Goal: Task Accomplishment & Management: Manage account settings

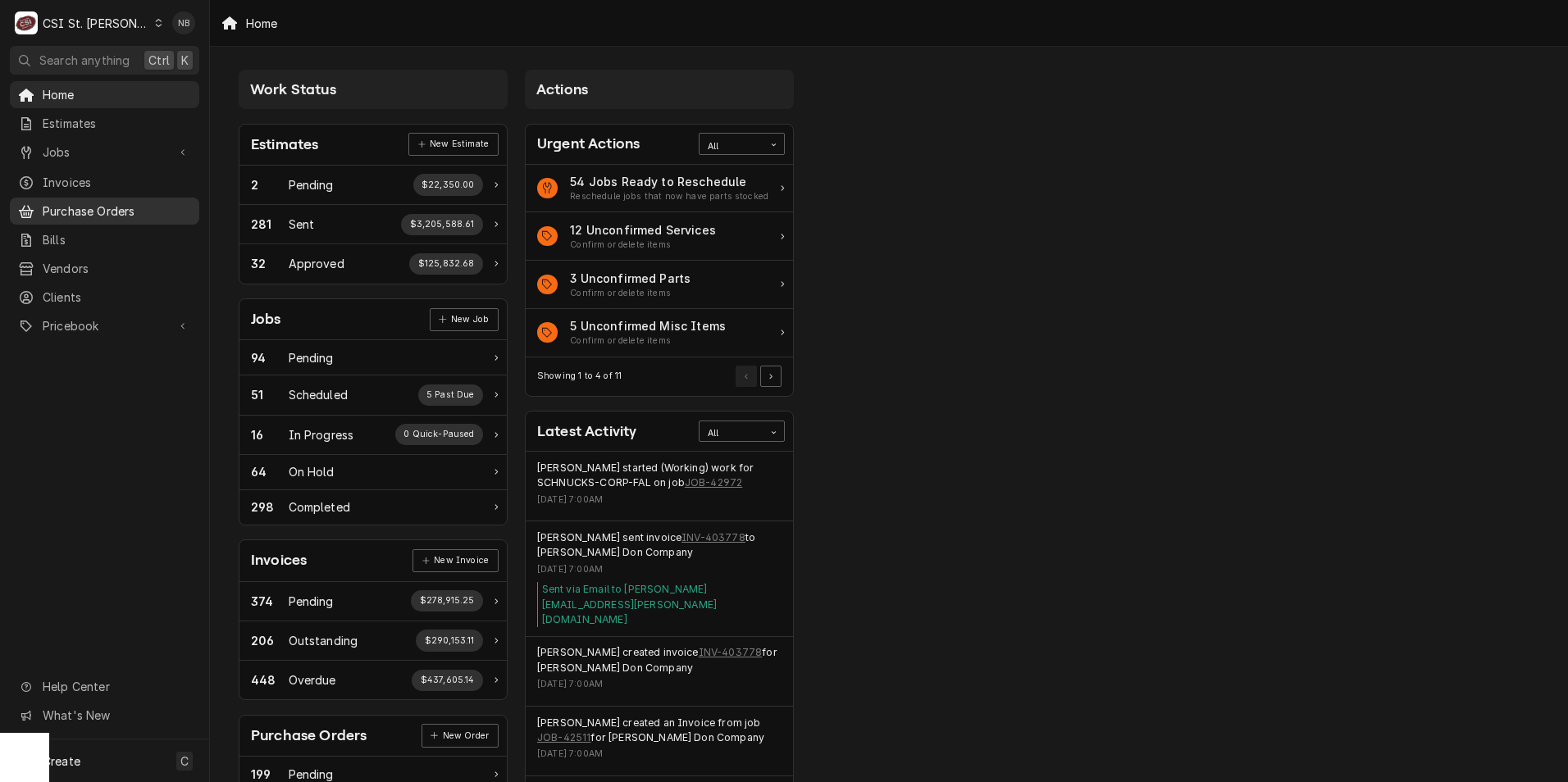
click at [121, 201] on div "Purchase Orders" at bounding box center [104, 211] width 183 height 20
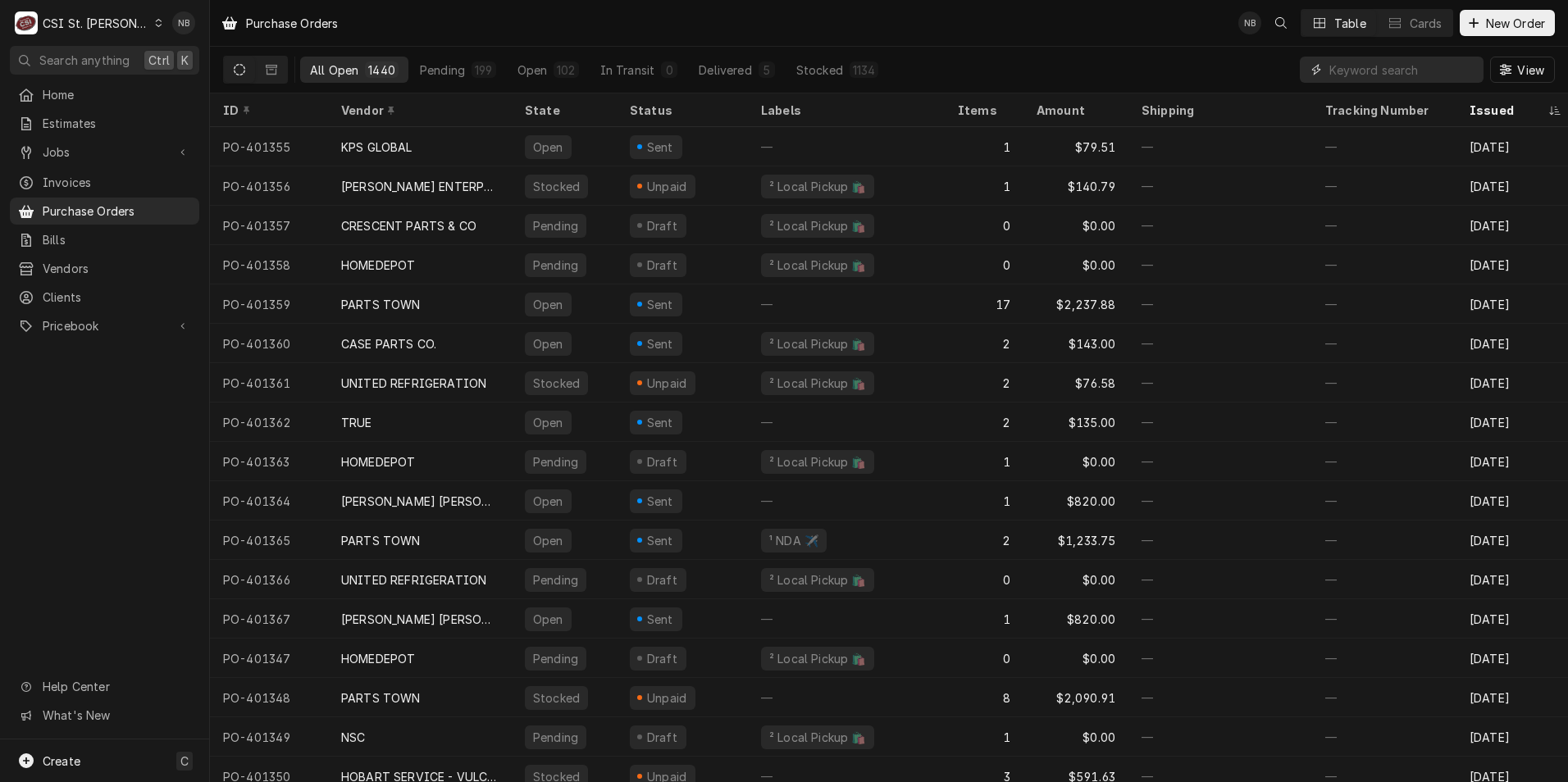
click at [1354, 74] on input "Dynamic Content Wrapper" at bounding box center [1401, 69] width 146 height 26
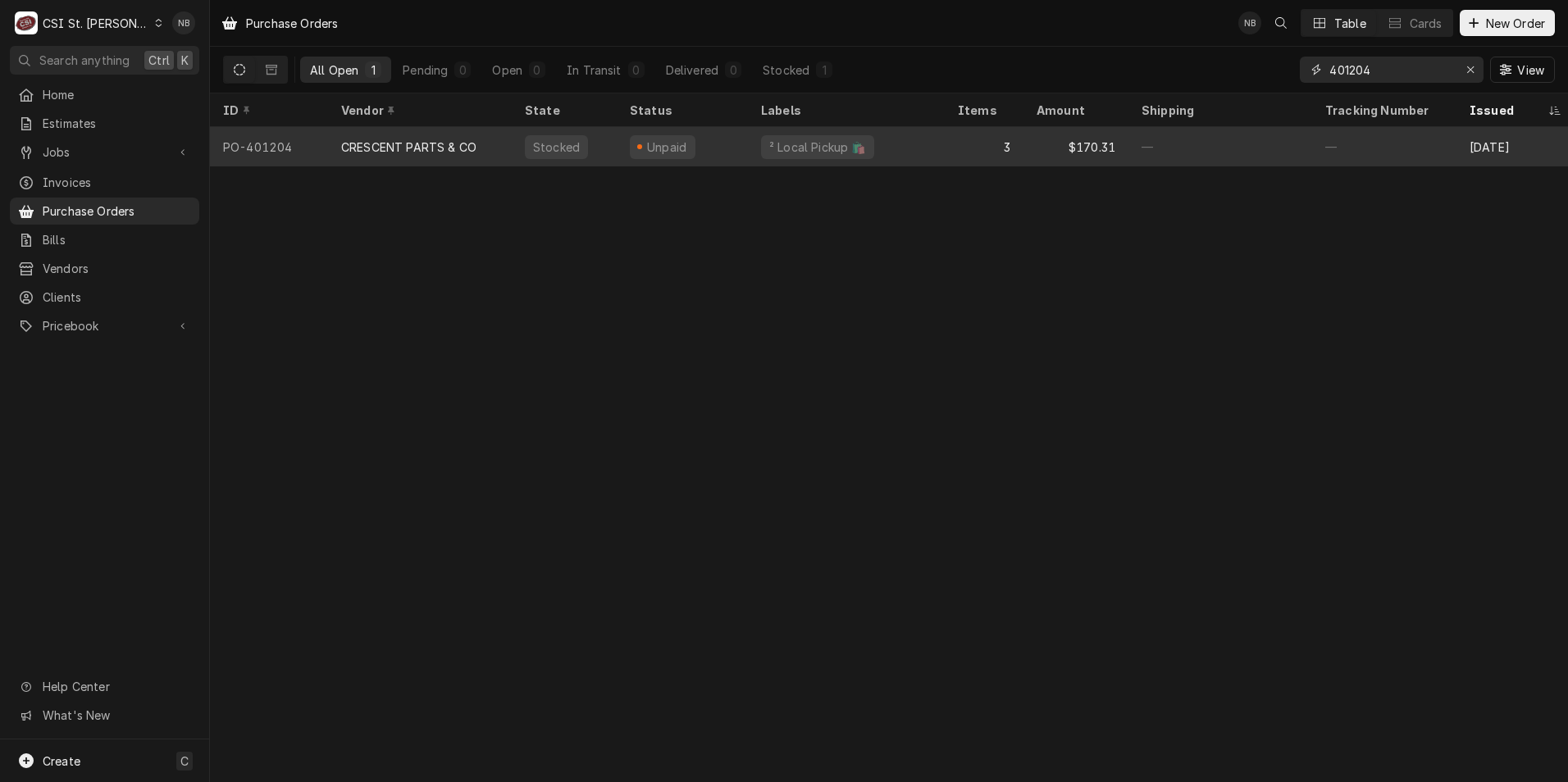
type input "401204"
click at [914, 145] on div "² Local Pickup 🛍️" at bounding box center [846, 146] width 197 height 40
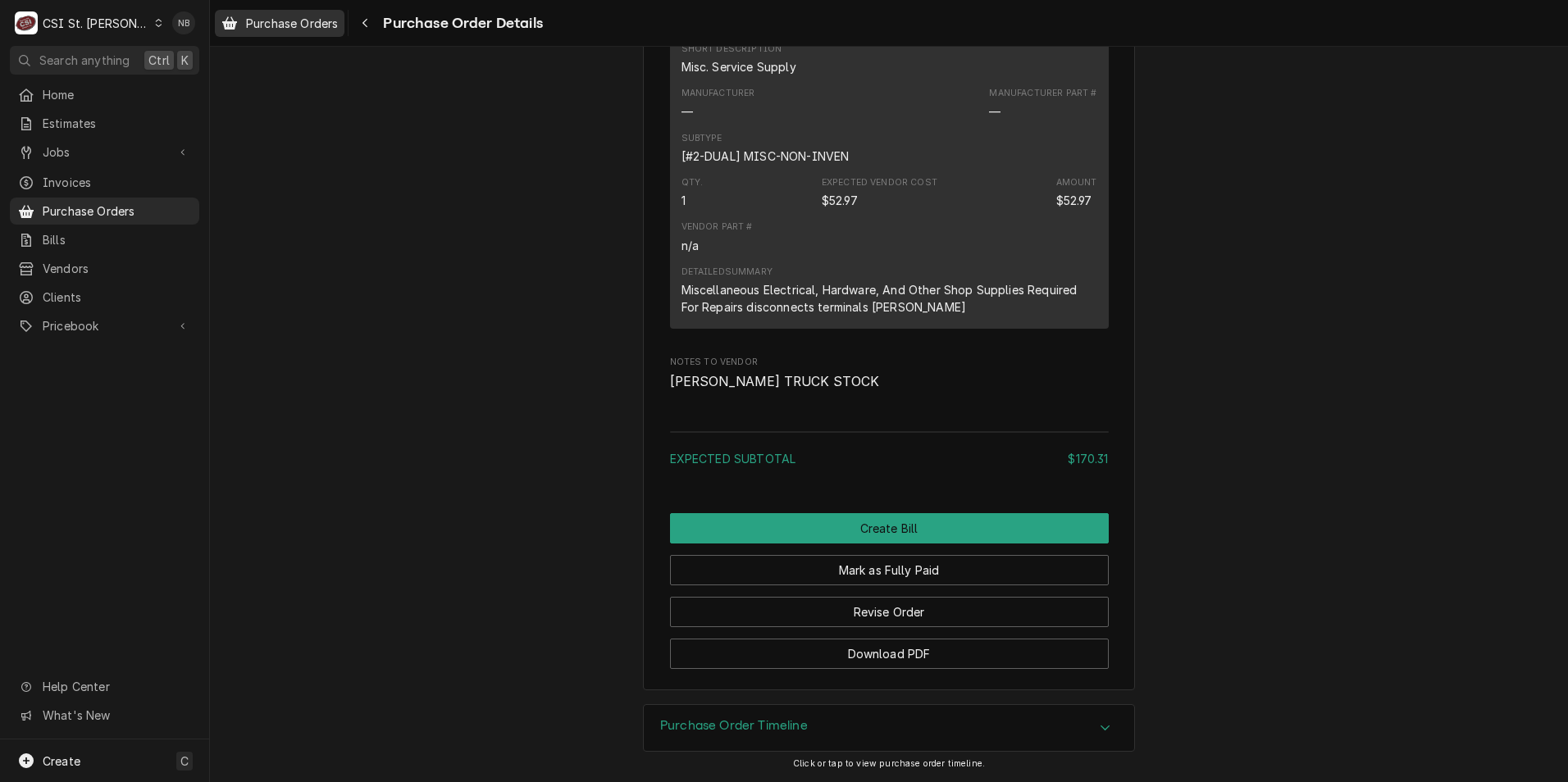
click at [320, 22] on span "Purchase Orders" at bounding box center [291, 24] width 92 height 17
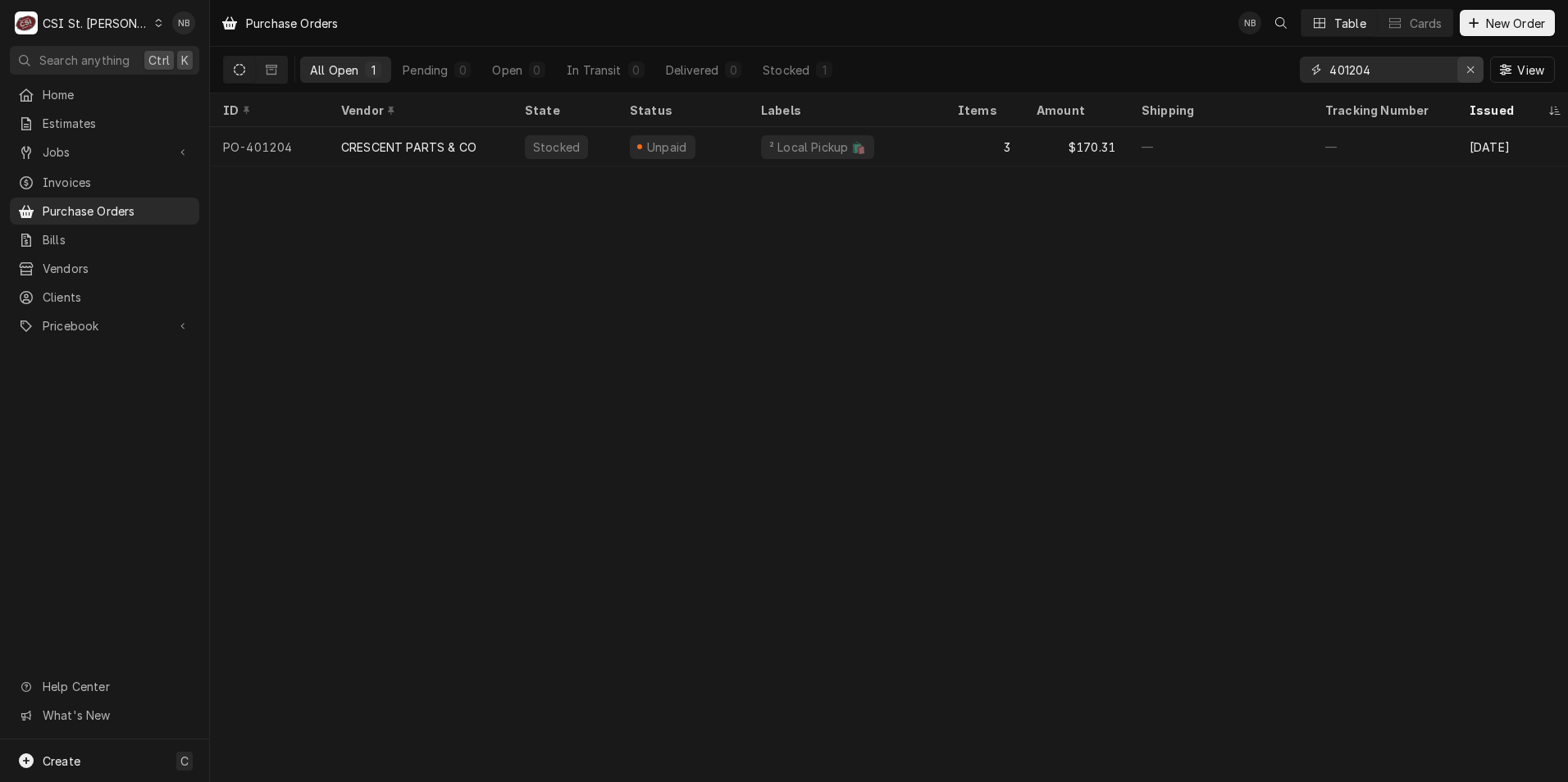
click at [1472, 77] on div "Erase input" at bounding box center [1470, 69] width 16 height 16
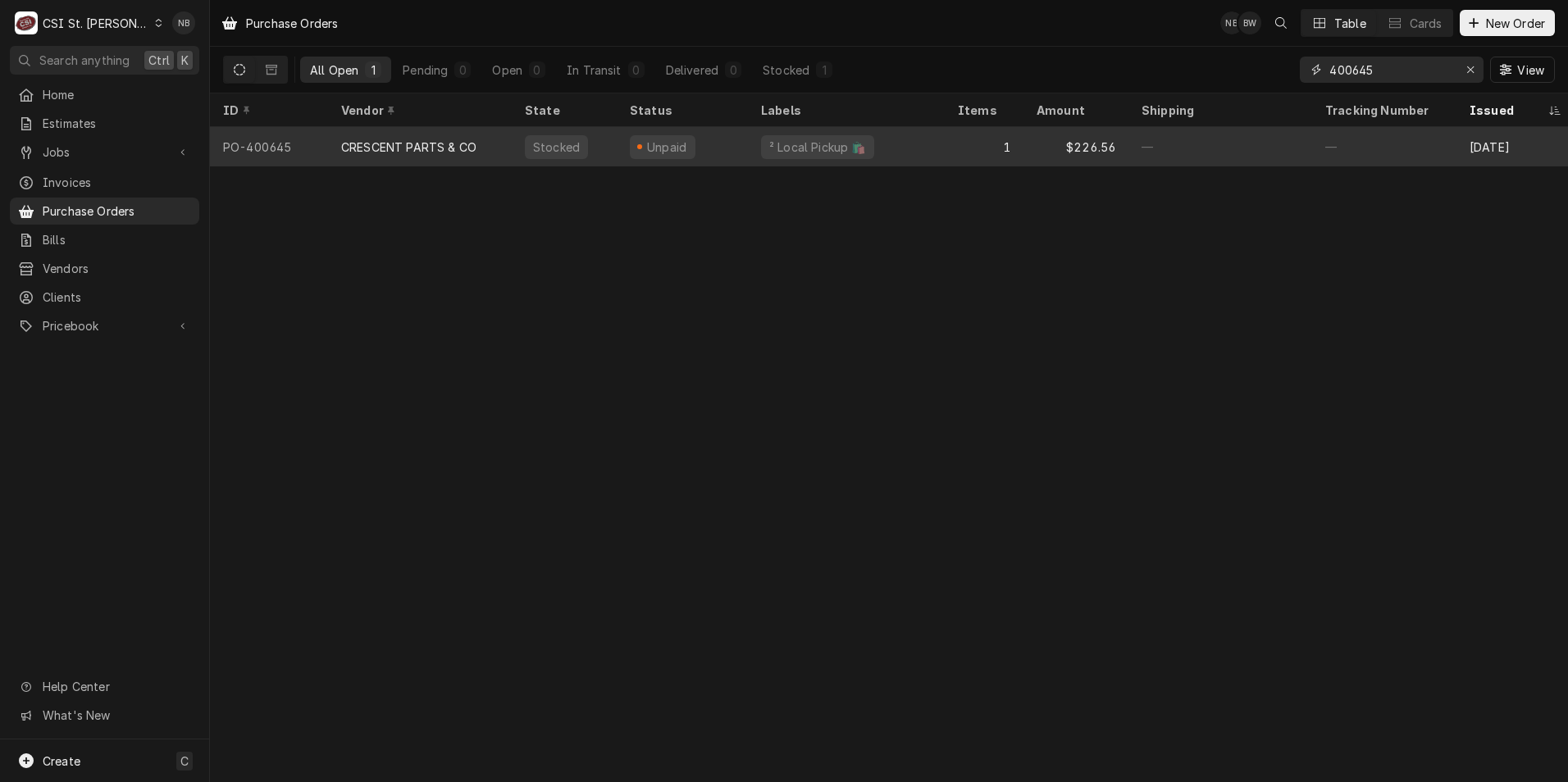
type input "400645"
click at [891, 141] on div "² Local Pickup 🛍️" at bounding box center [846, 146] width 197 height 40
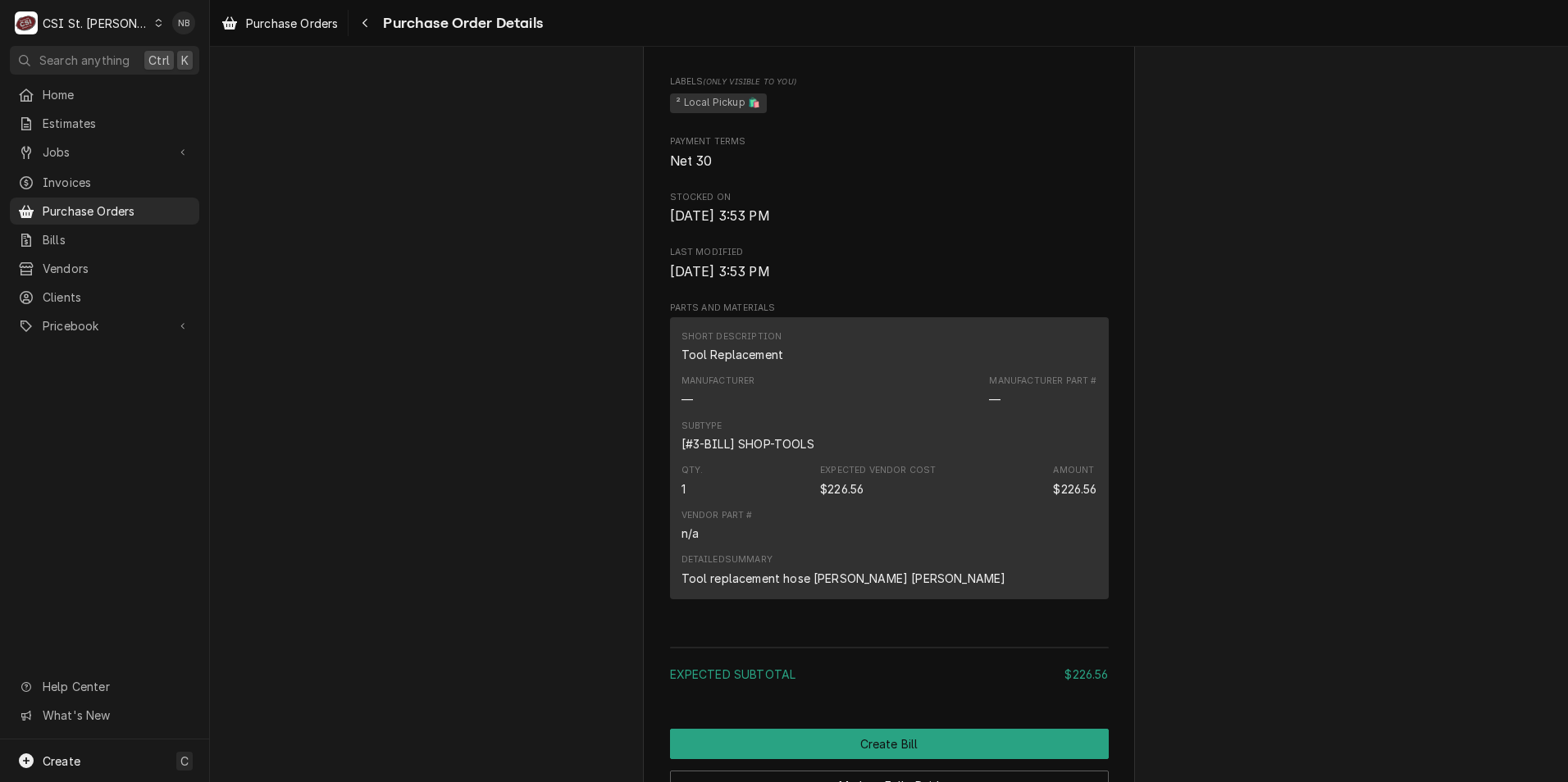
scroll to position [837, 0]
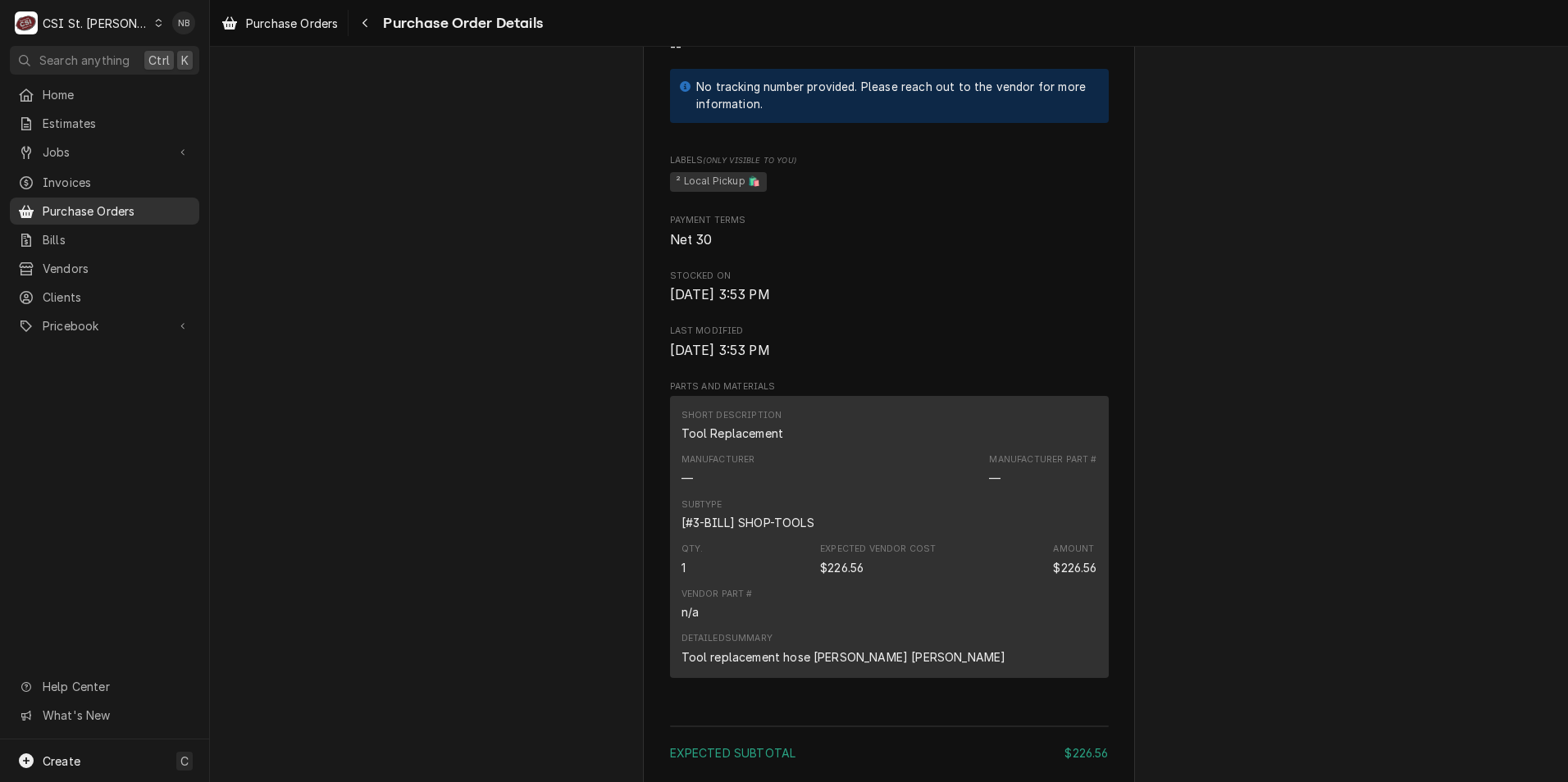
click at [155, 209] on span "Purchase Orders" at bounding box center [117, 211] width 148 height 17
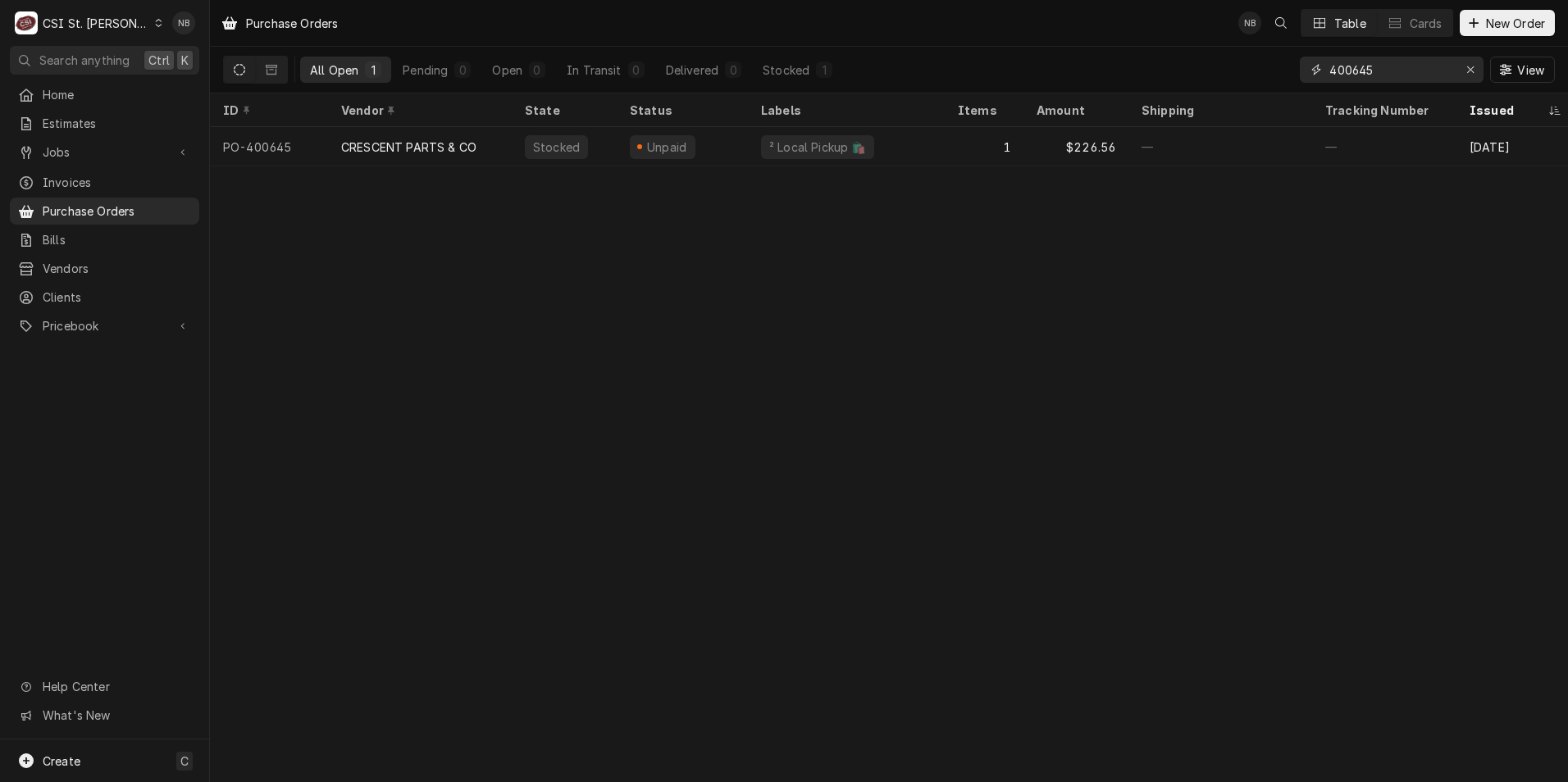
drag, startPoint x: 1421, startPoint y: 81, endPoint x: 1316, endPoint y: 78, distance: 105.0
click at [1316, 78] on div "400645" at bounding box center [1391, 69] width 183 height 26
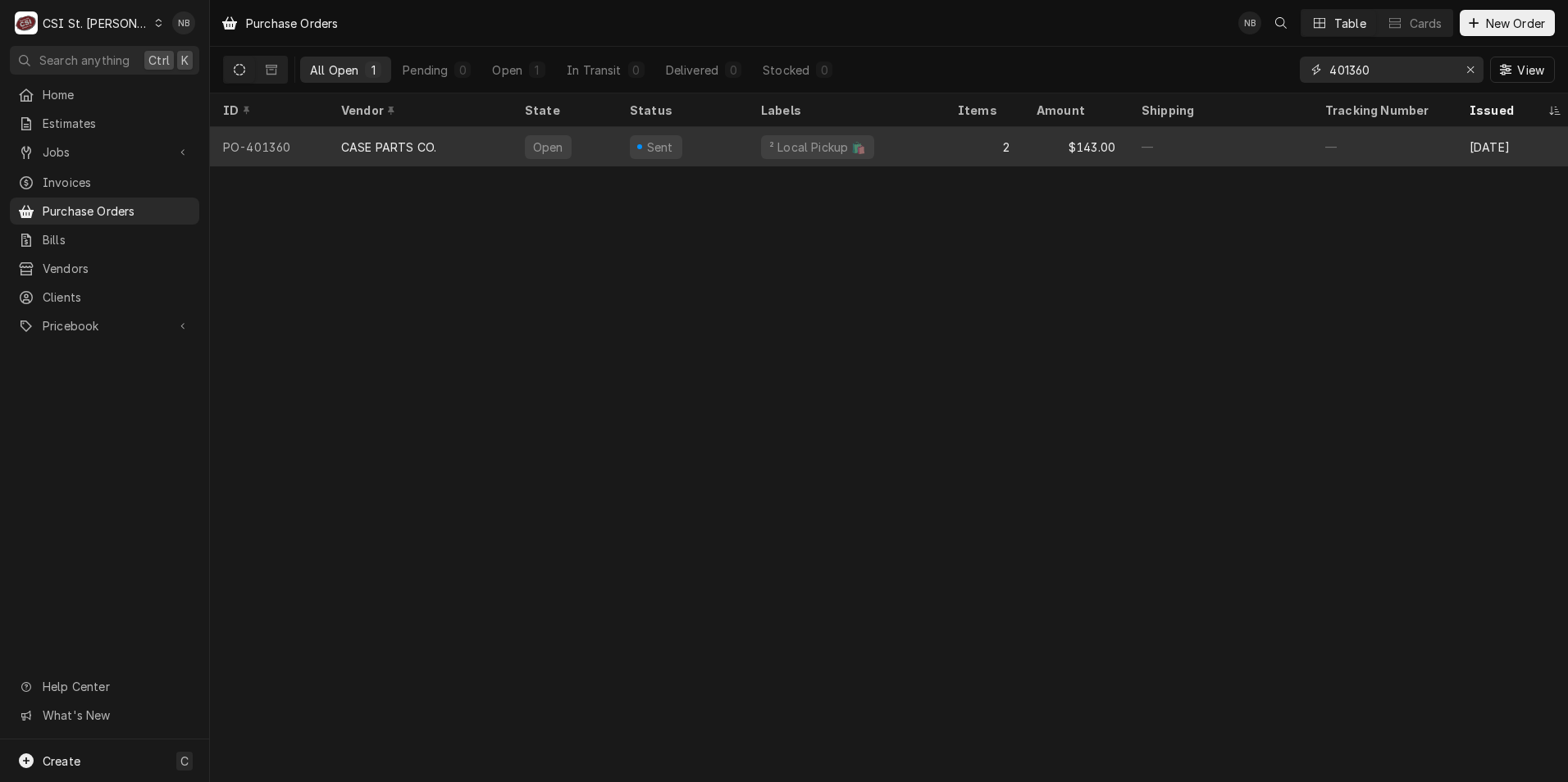
type input "401360"
click at [961, 139] on div "2" at bounding box center [984, 146] width 79 height 40
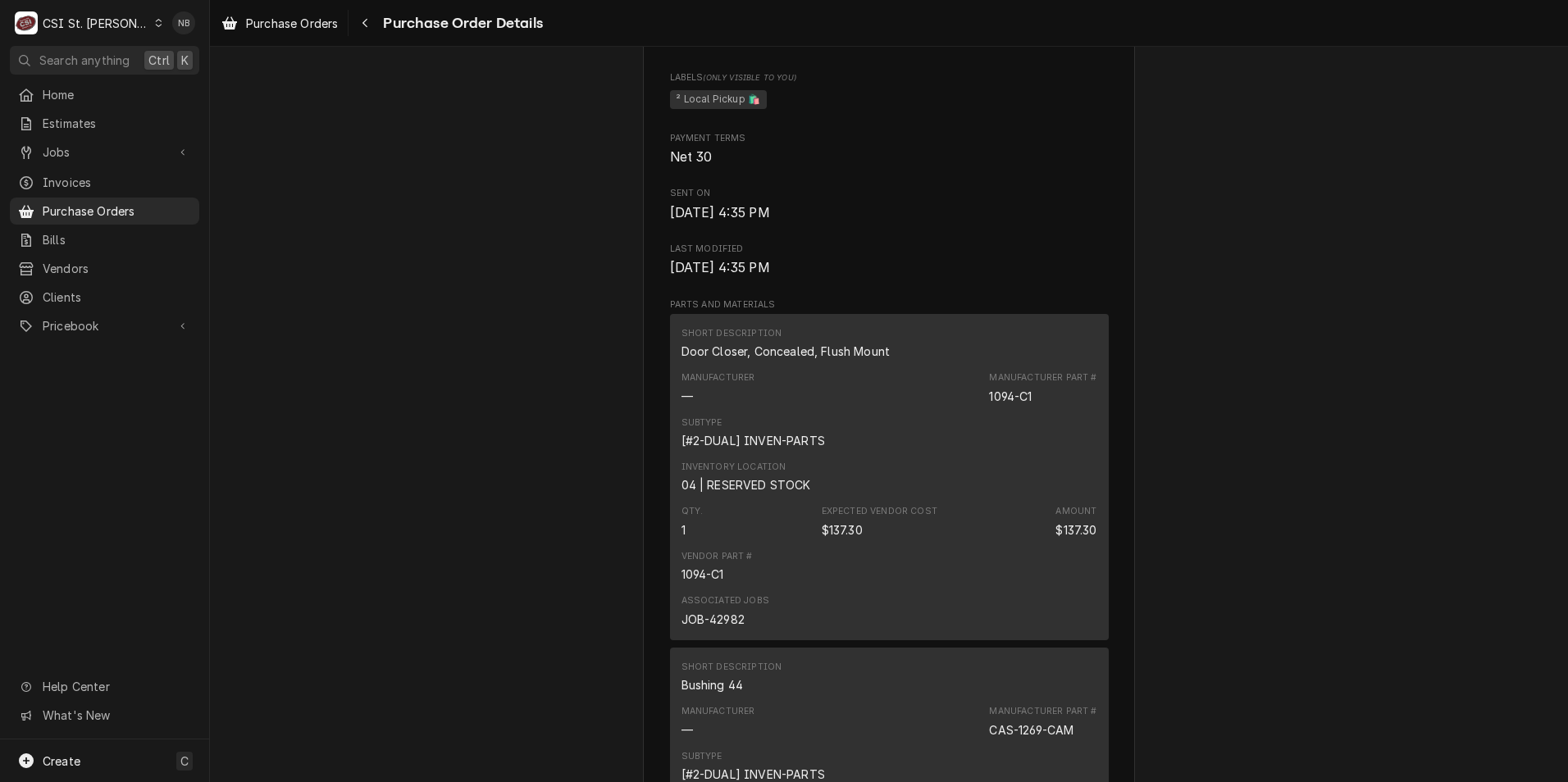
scroll to position [737, 0]
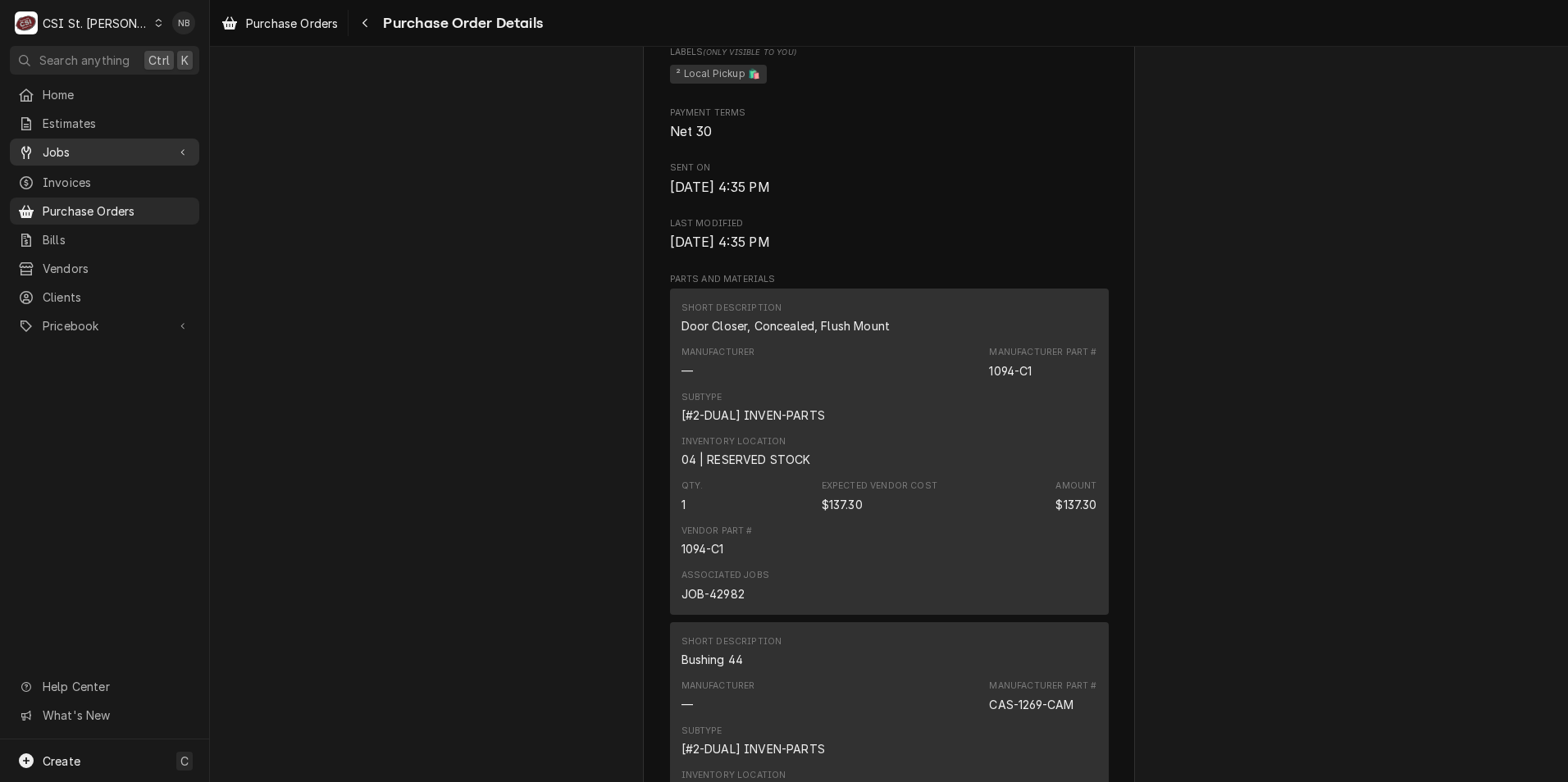
click at [66, 144] on span "Jobs" at bounding box center [104, 152] width 124 height 17
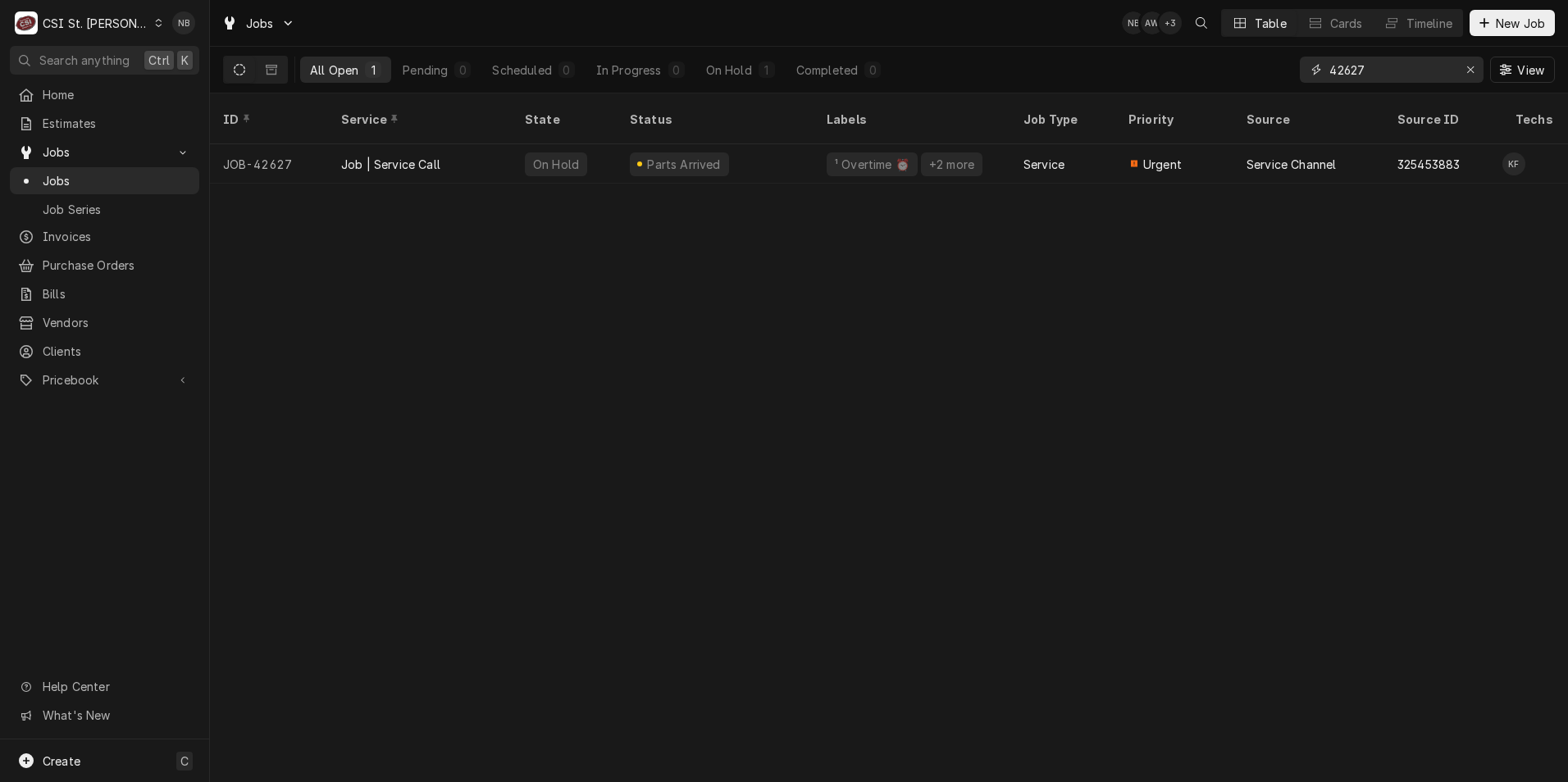
drag, startPoint x: 1369, startPoint y: 69, endPoint x: 1344, endPoint y: 75, distance: 25.7
click at [1344, 75] on input "42627" at bounding box center [1391, 69] width 123 height 26
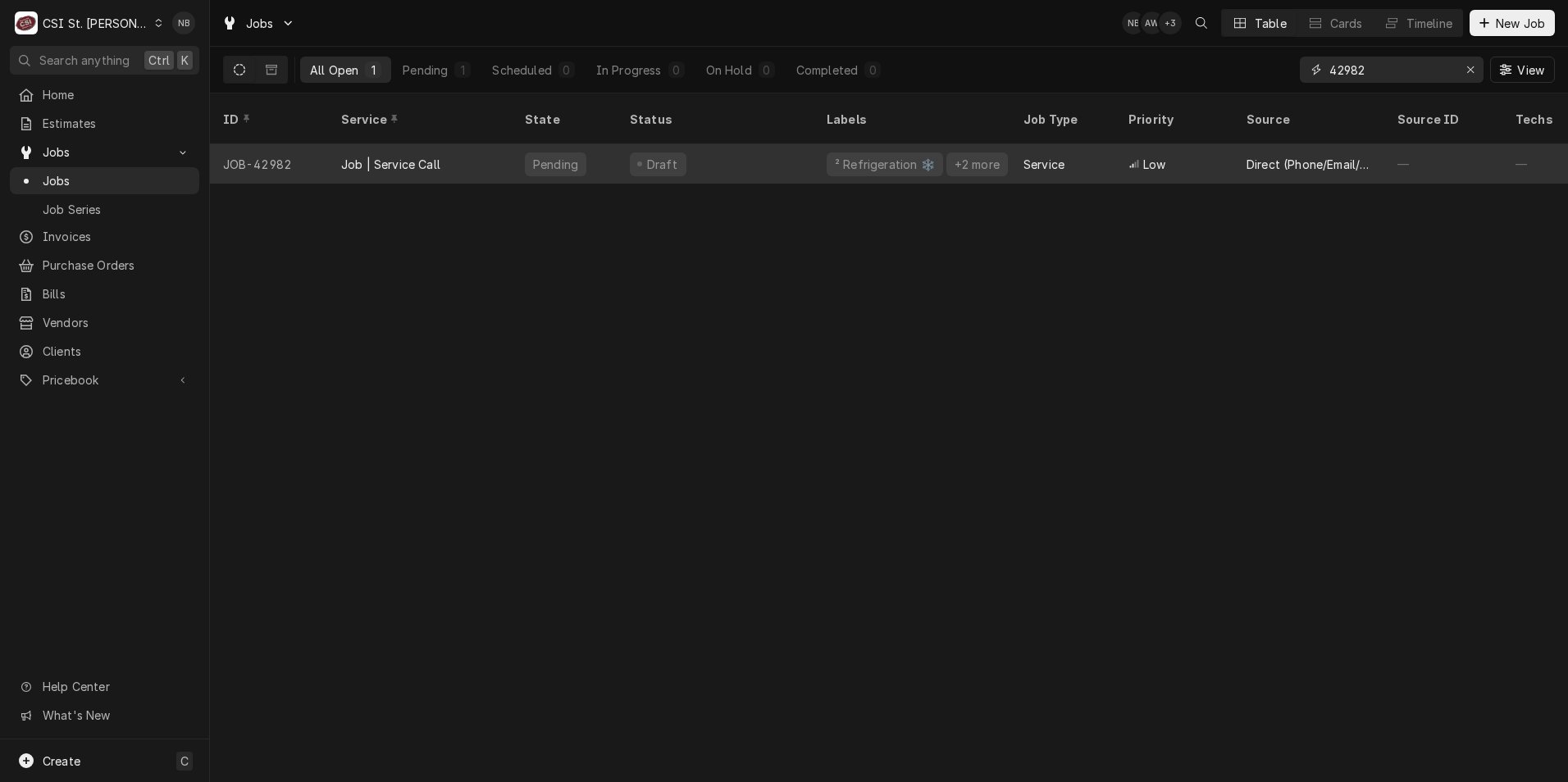
type input "42982"
click at [791, 145] on div "Draft" at bounding box center [715, 164] width 197 height 40
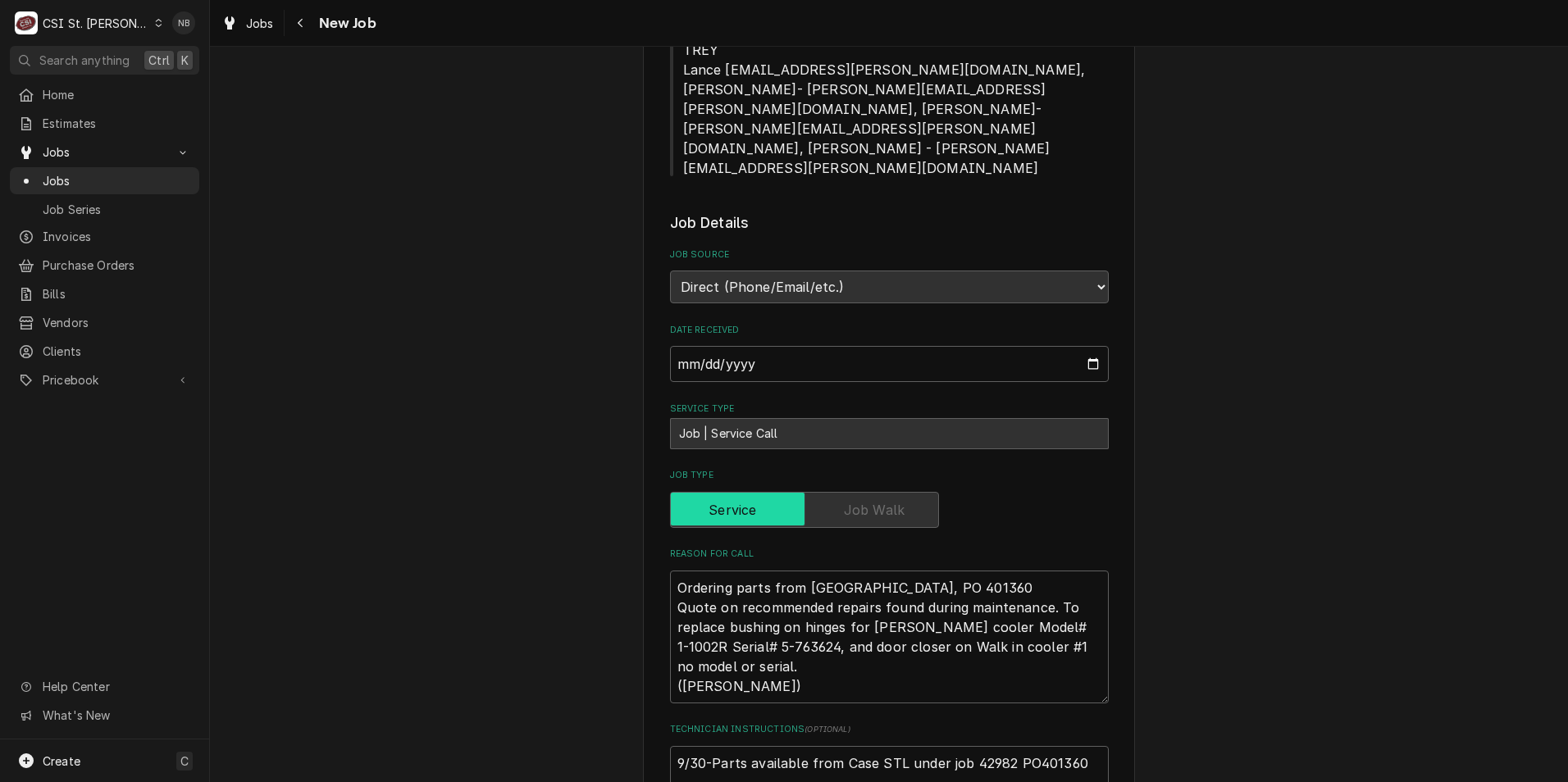
scroll to position [984, 0]
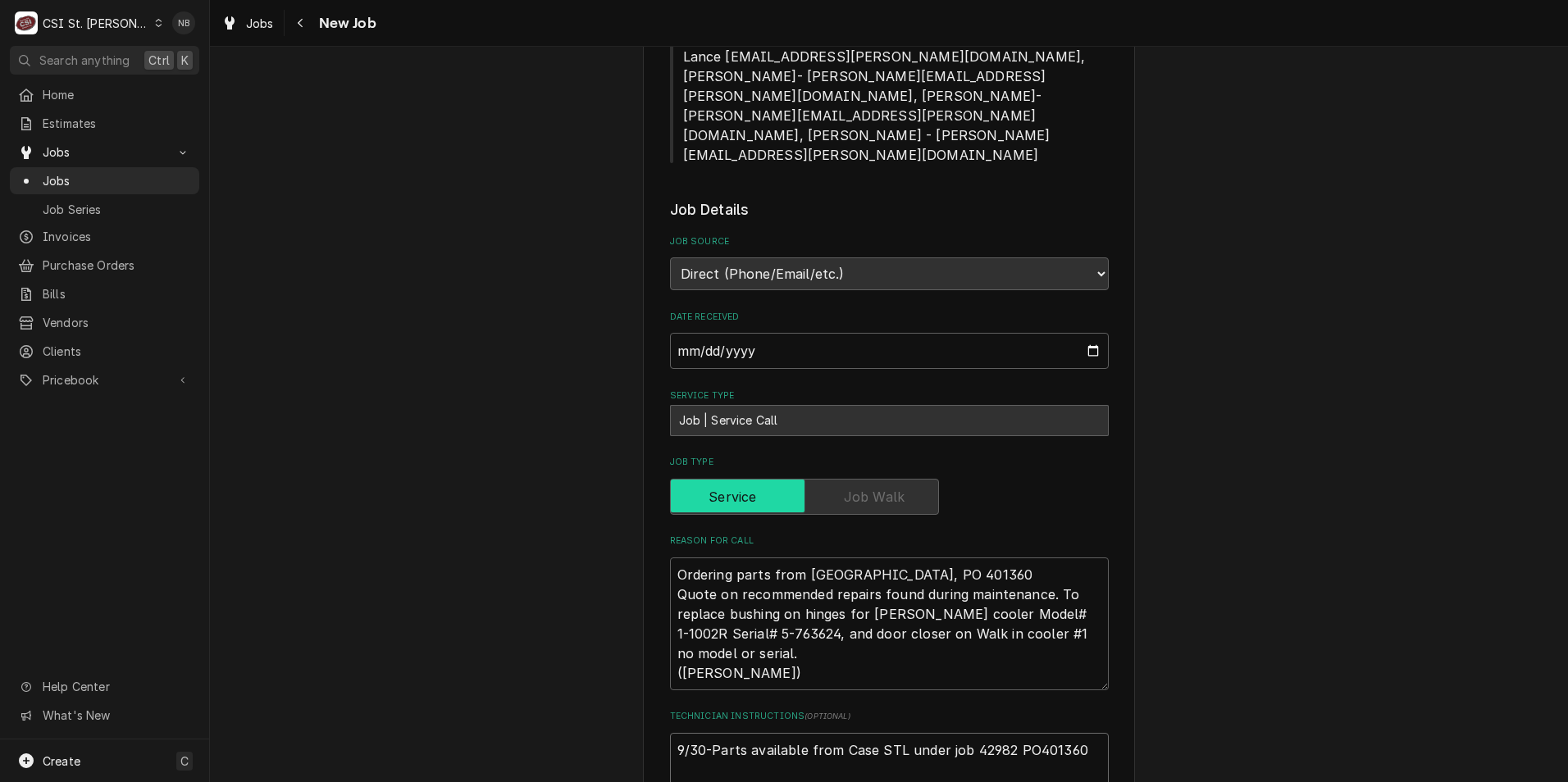
type textarea "x"
type textarea "9/30-Parts available from Case STL under job 42982 PO401360 emailed parts and A…"
type textarea "x"
type textarea "9/30-Parts available from Case STL under job 42982 PO401360 a emailed parts and…"
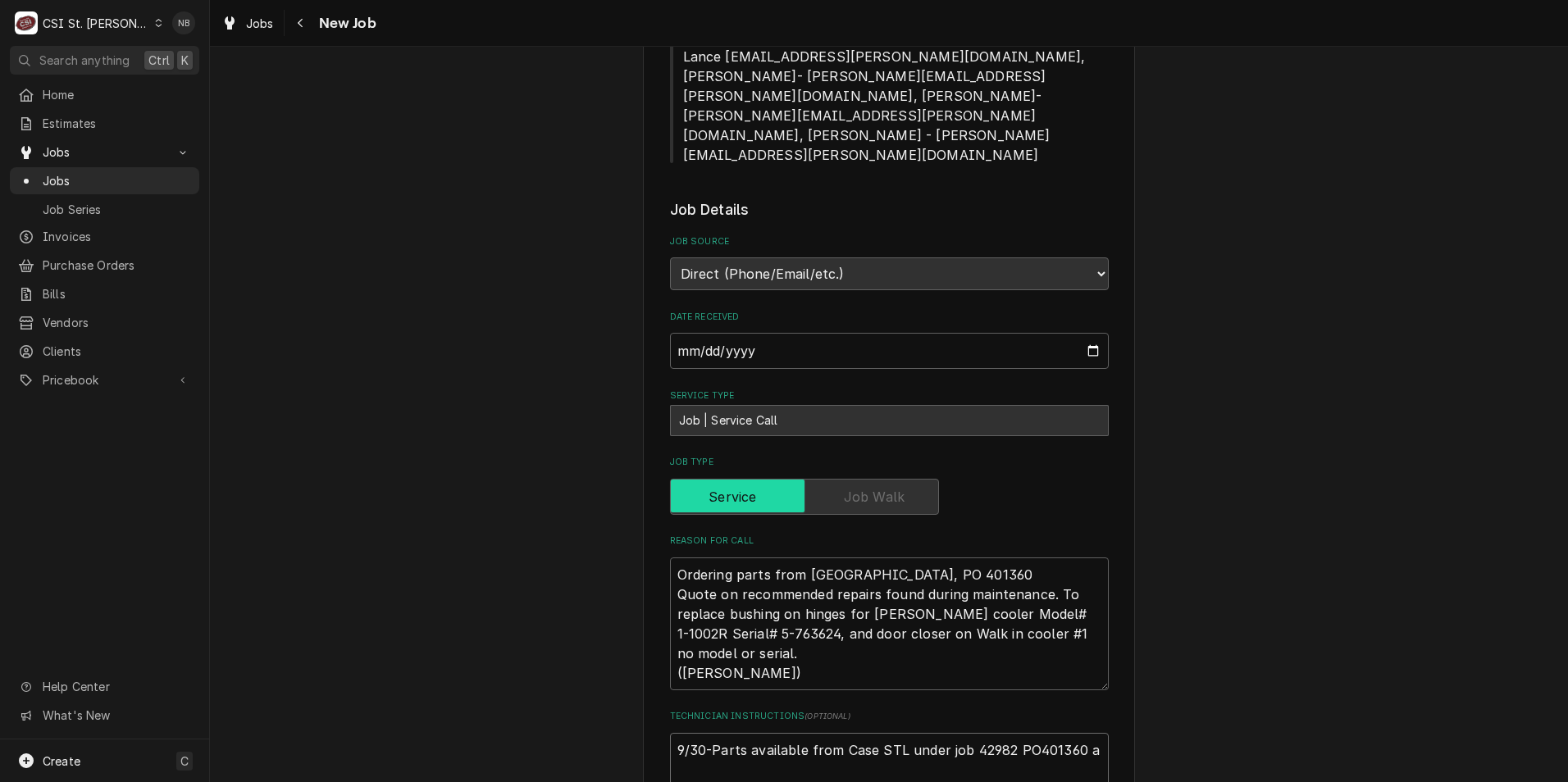
type textarea "x"
type textarea "9/30-Parts available from Case STL under job 42982 PO401360 at emailed parts an…"
type textarea "x"
type textarea "9/30-Parts available from Case STL under job 42982 PO401360 at emailed parts an…"
type textarea "x"
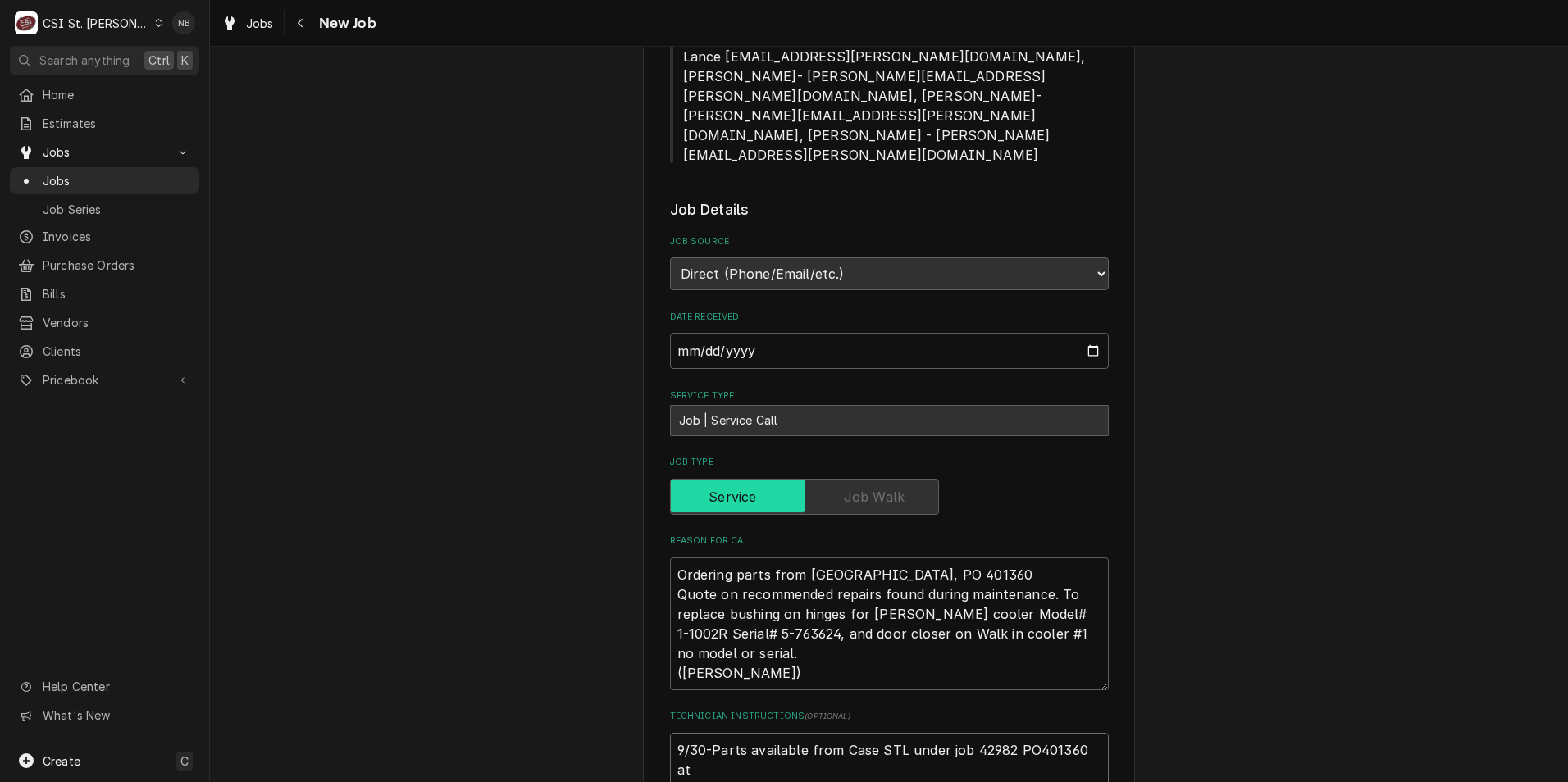
type textarea "9/30-Parts available from Case STL under job 42982 PO401360 at W emailed parts …"
type textarea "x"
type textarea "9/30-Parts available from Case STL under job 42982 PO401360 at Wi emailed parts…"
type textarea "x"
type textarea "9/30-Parts available from Case STL under job 42982 PO401360 at Wil emailed part…"
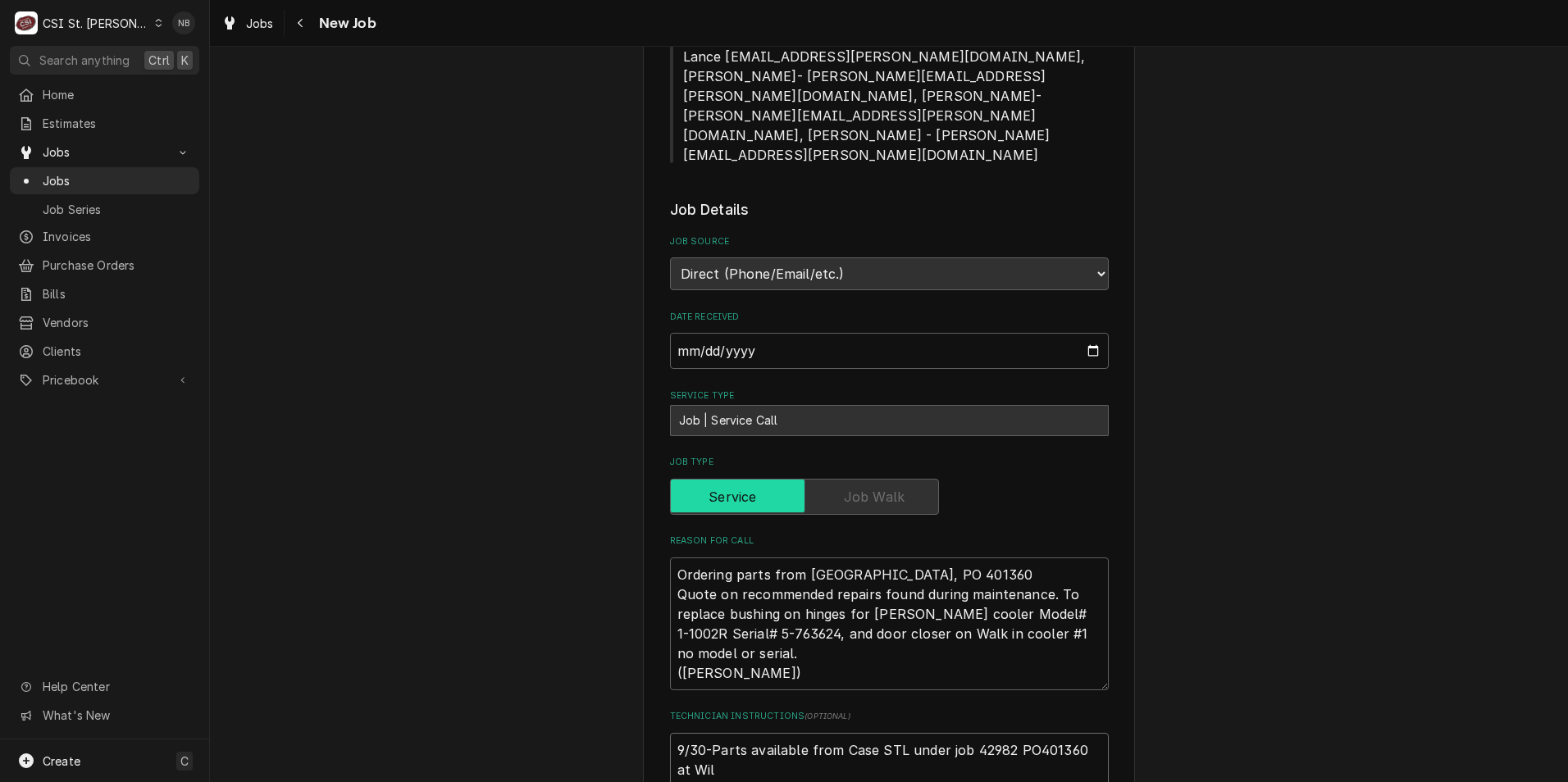
type textarea "x"
type textarea "9/30-Parts available from Case STL under job 42982 PO401360 at Will emailed par…"
type textarea "x"
type textarea "9/30-Parts available from Case STL under job 42982 PO401360 at Will emailed par…"
type textarea "x"
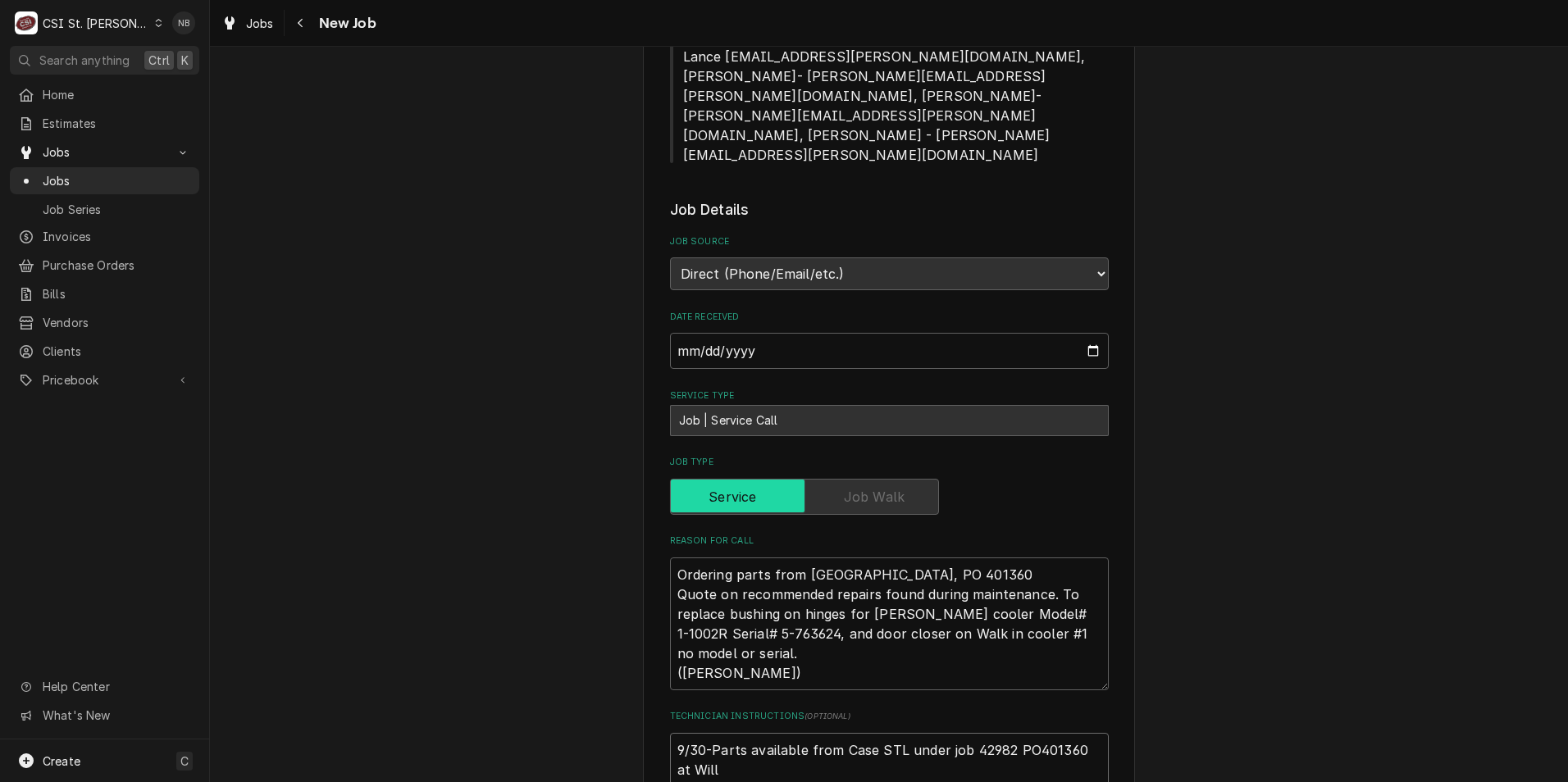
type textarea "9/30-Parts available from Case STL under job 42982 PO401360 at Will C emailed p…"
type textarea "x"
type textarea "9/30-Parts available from Case STL under job 42982 PO401360 at Will Ca emailed …"
type textarea "x"
type textarea "9/30-Parts available from Case STL under job 42982 PO401360 at Will Cal emailed…"
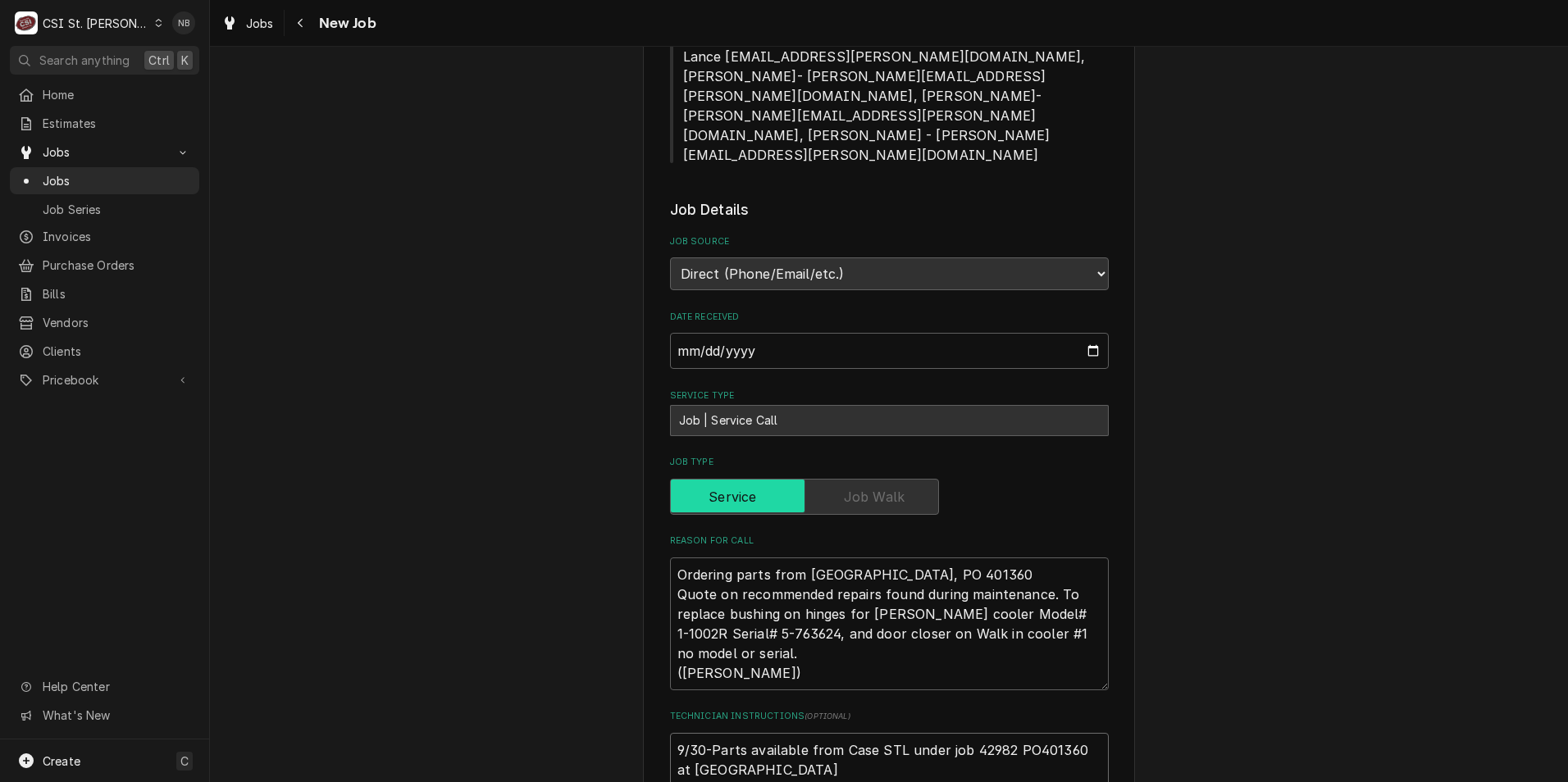
type textarea "x"
type textarea "9/30-Parts available from Case STL under job 42982 PO401360 at Will Call emaile…"
type textarea "x"
type textarea "9/30-Parts available from Case STL under job 42982 PO401360 at Will Call= email…"
type textarea "x"
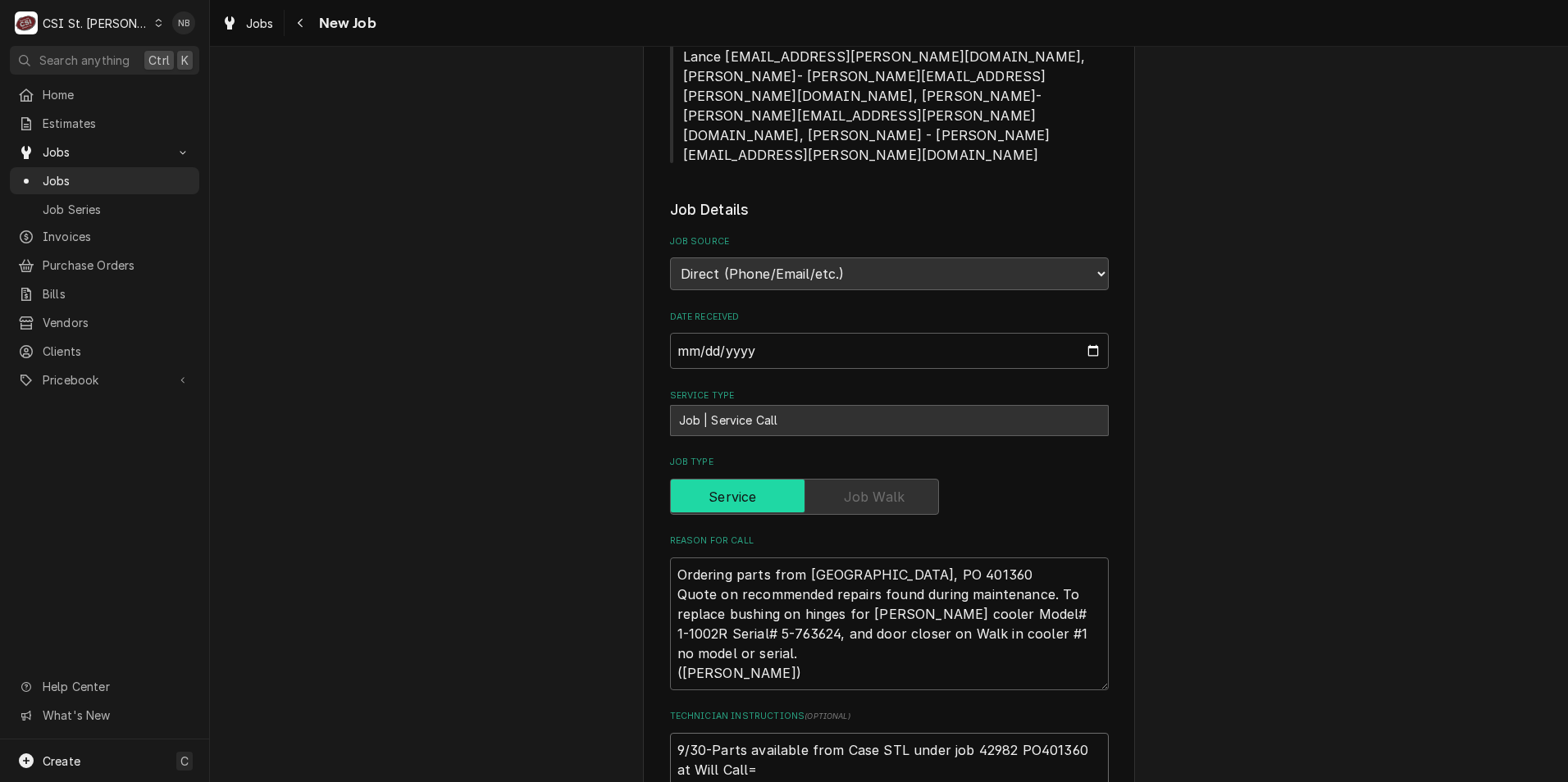
type textarea "9/30-Parts available from Case STL under job 42982 PO401360 at Will Call emaile…"
type textarea "x"
type textarea "9/30-Parts available from Case STL under job 42982 PO401360 at Will Call- email…"
type textarea "x"
type textarea "9/30-Parts available from Case STL under job 42982 PO401360 at Will Call-N emai…"
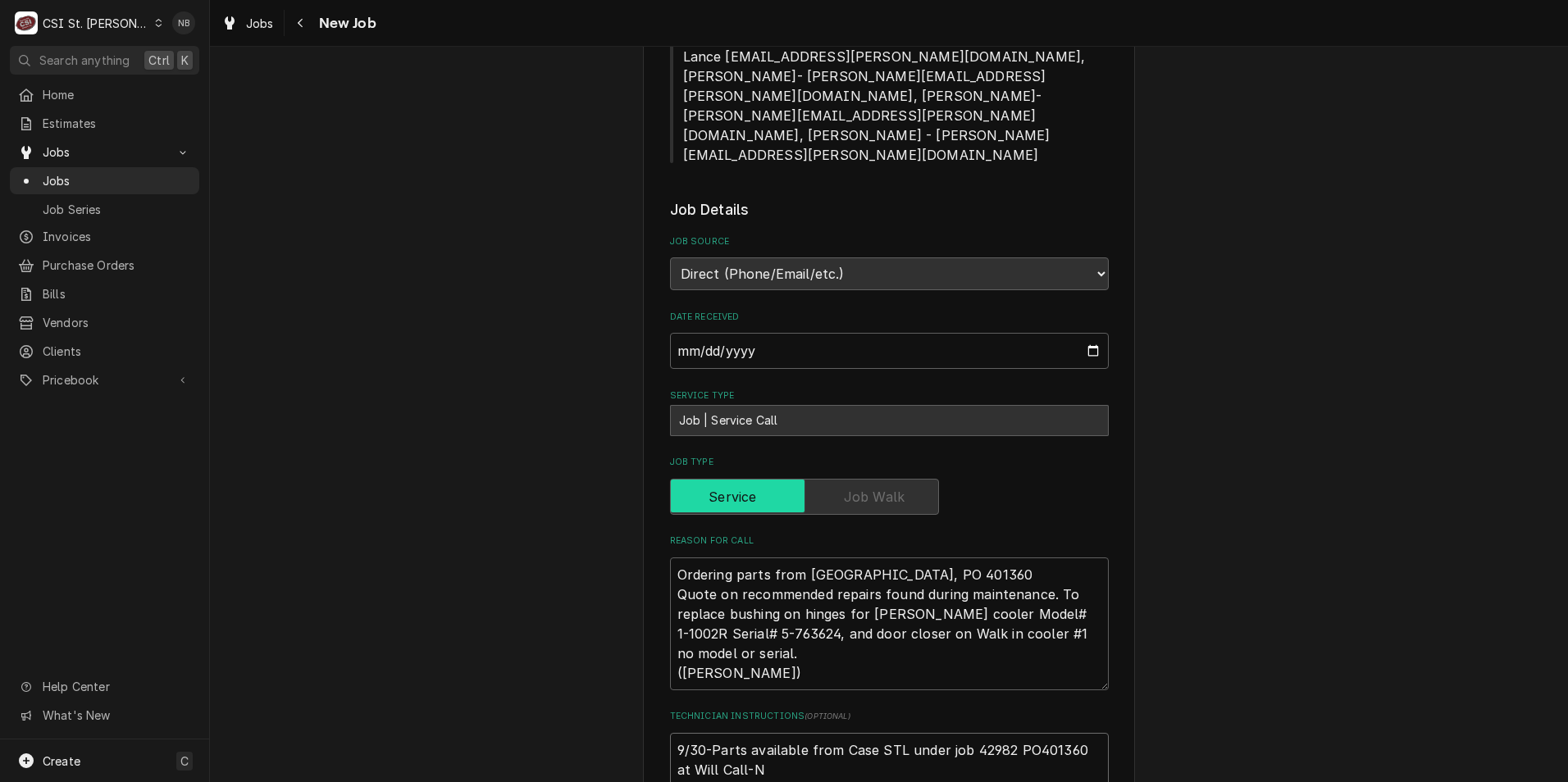
type textarea "x"
type textarea "9/30-Parts available from Case STL under job 42982 PO401360 at Will Call-NB ema…"
type textarea "x"
type textarea "9/30-Parts available from Case STL under job 42982 PO401360 at Will Call-NB ema…"
click at [1357, 405] on div "Use the fields below to edit this job: Client Details Client The Principia Clie…" at bounding box center [889, 406] width 1358 height 2652
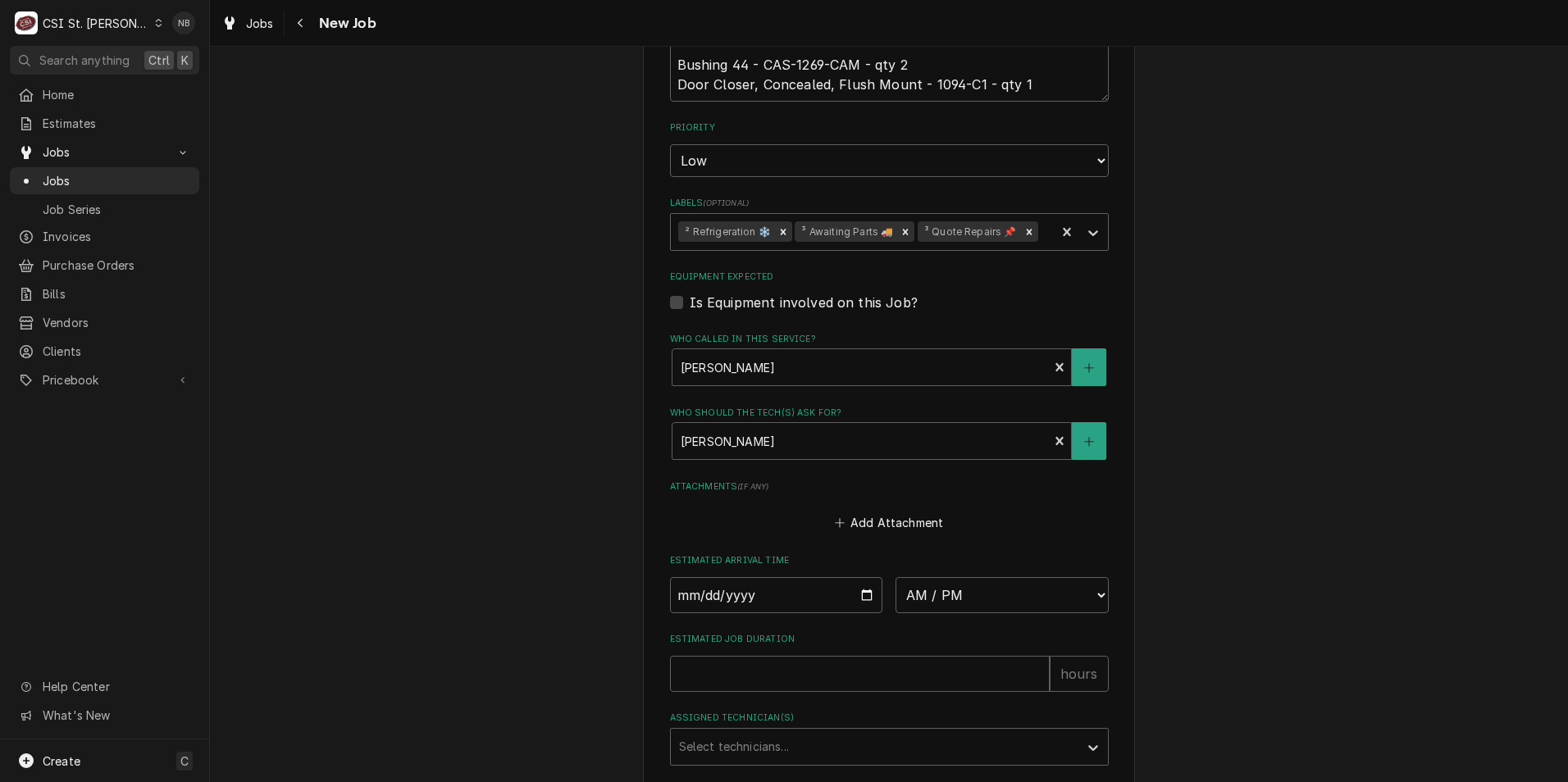
scroll to position [1797, 0]
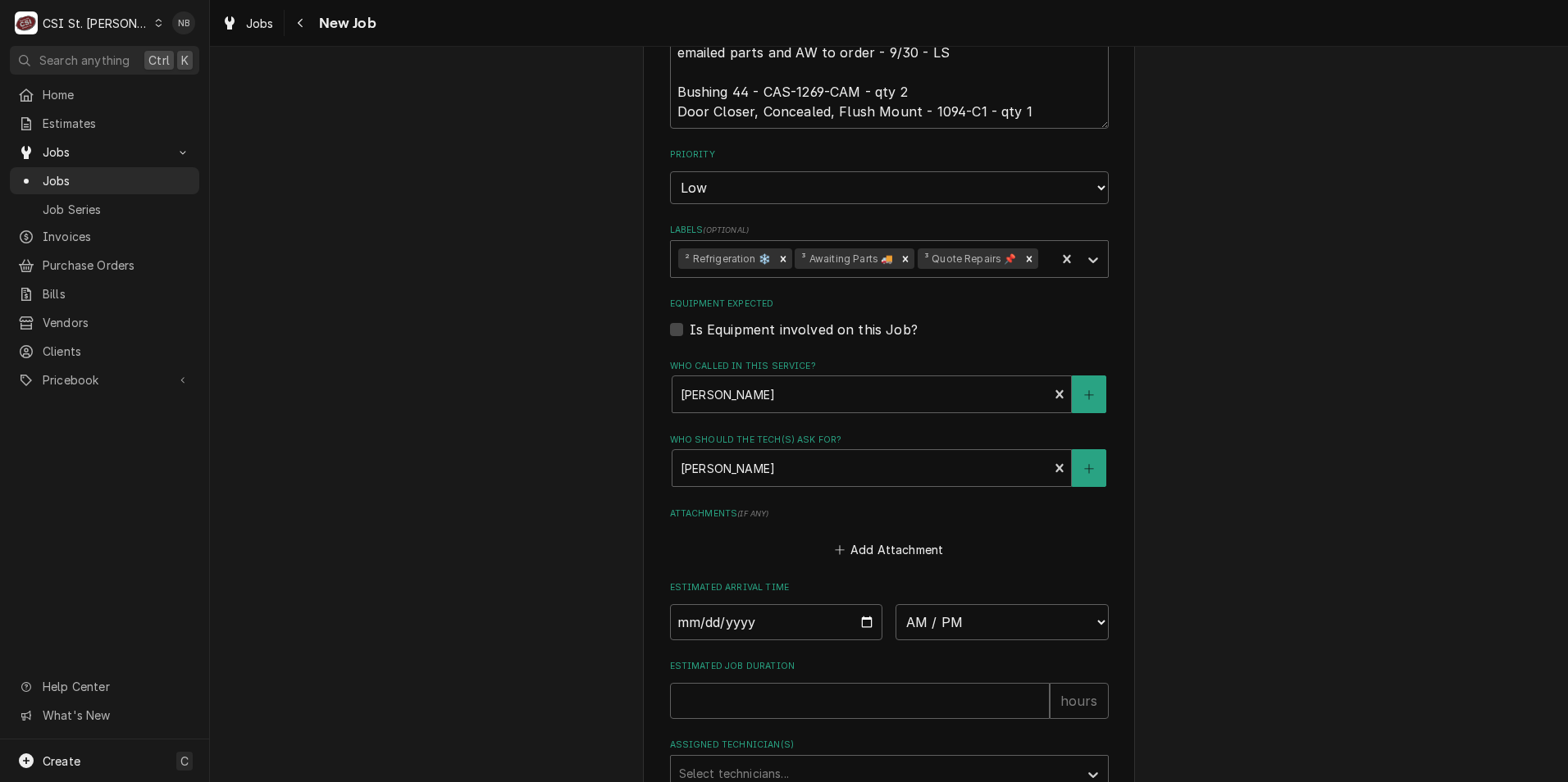
type textarea "x"
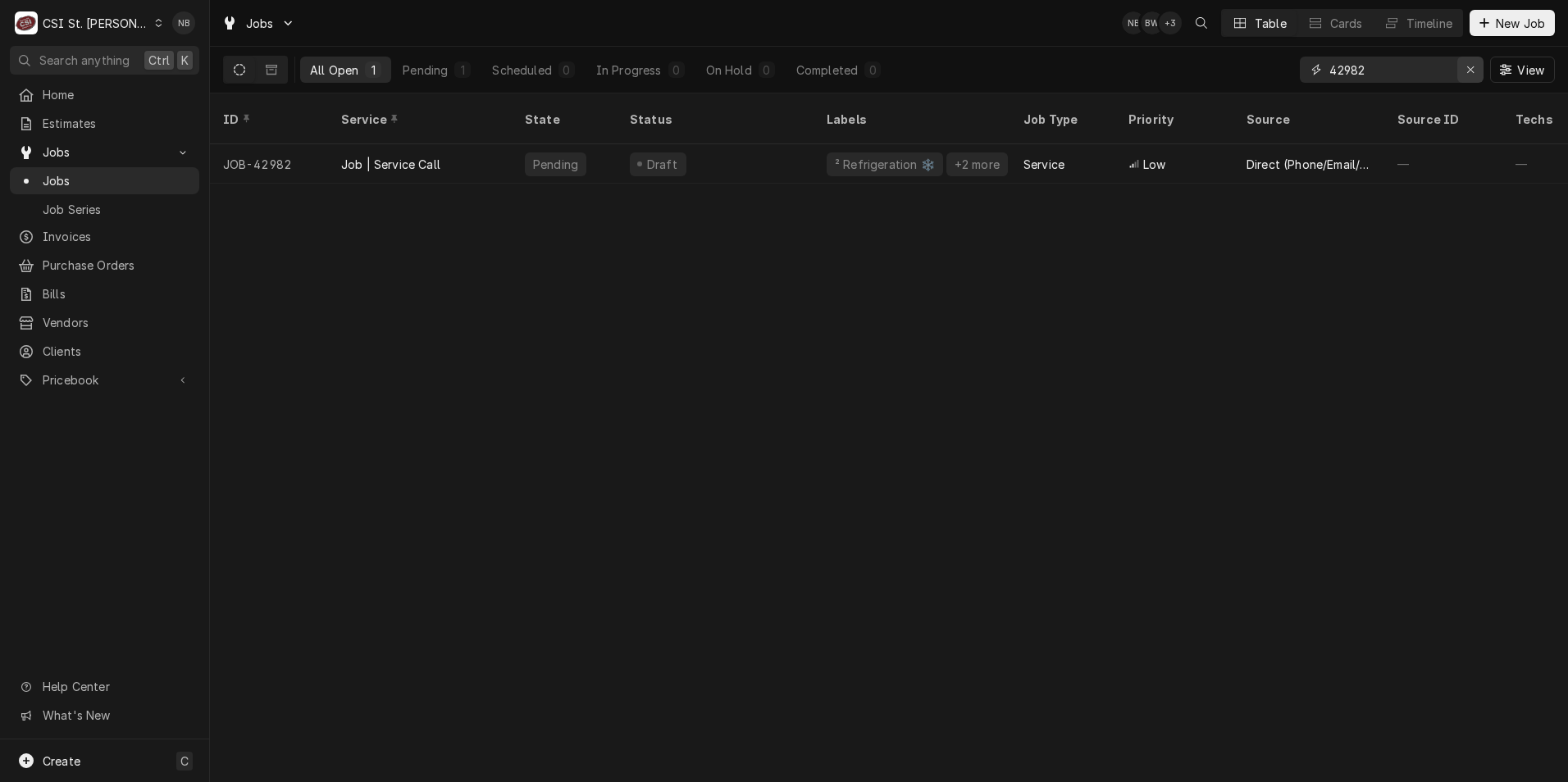
click at [1469, 72] on icon "Erase input" at bounding box center [1470, 70] width 9 height 12
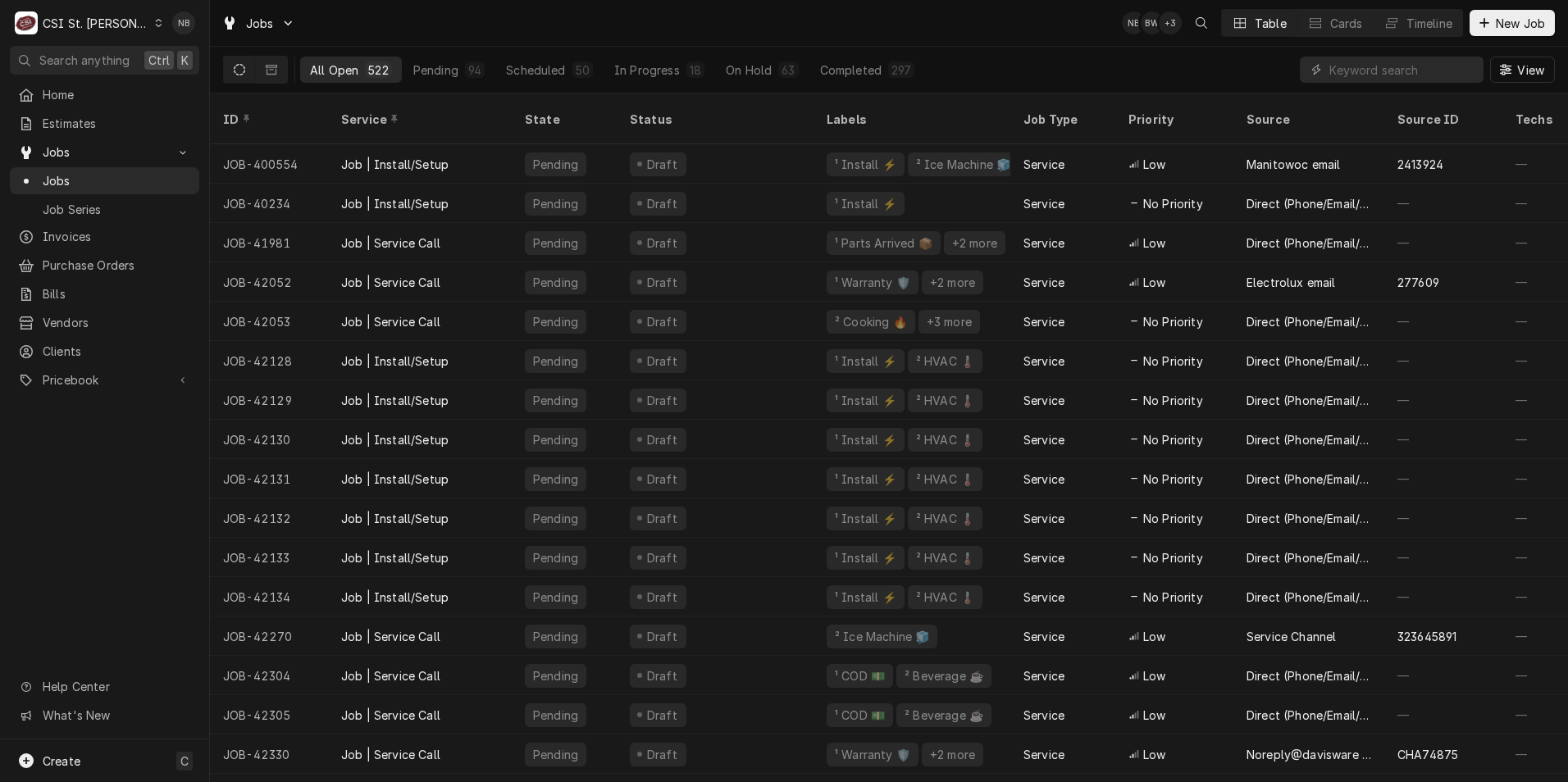
click at [1186, 55] on div "All Open 522 Pending 94 Scheduled 50 In Progress 18 On Hold 63 Completed 297 Vi…" at bounding box center [888, 70] width 1332 height 46
